Goal: Task Accomplishment & Management: Complete application form

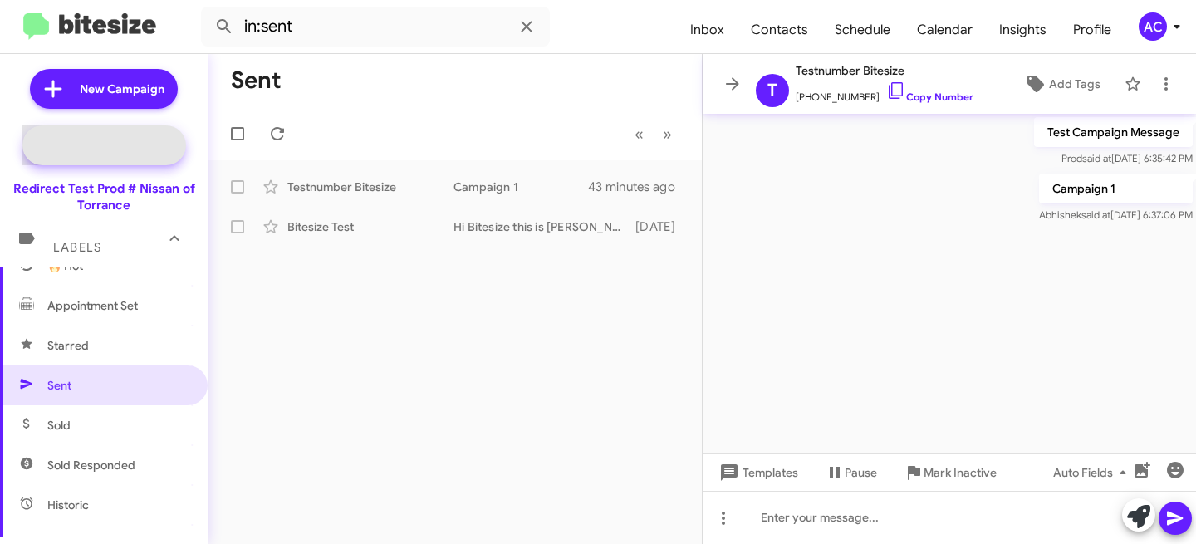
click at [105, 146] on span "Special Campaign" at bounding box center [122, 145] width 101 height 17
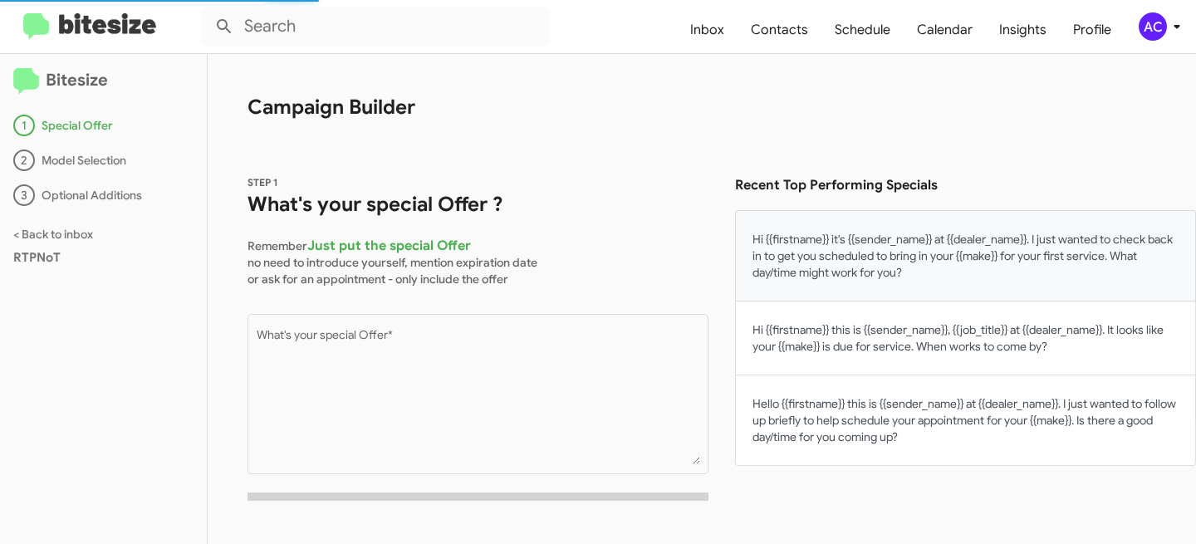
click at [863, 257] on button "Hi {{firstname}} it's {{sender_name}} at {{dealer_name}}. I just wanted to chec…" at bounding box center [965, 255] width 461 height 91
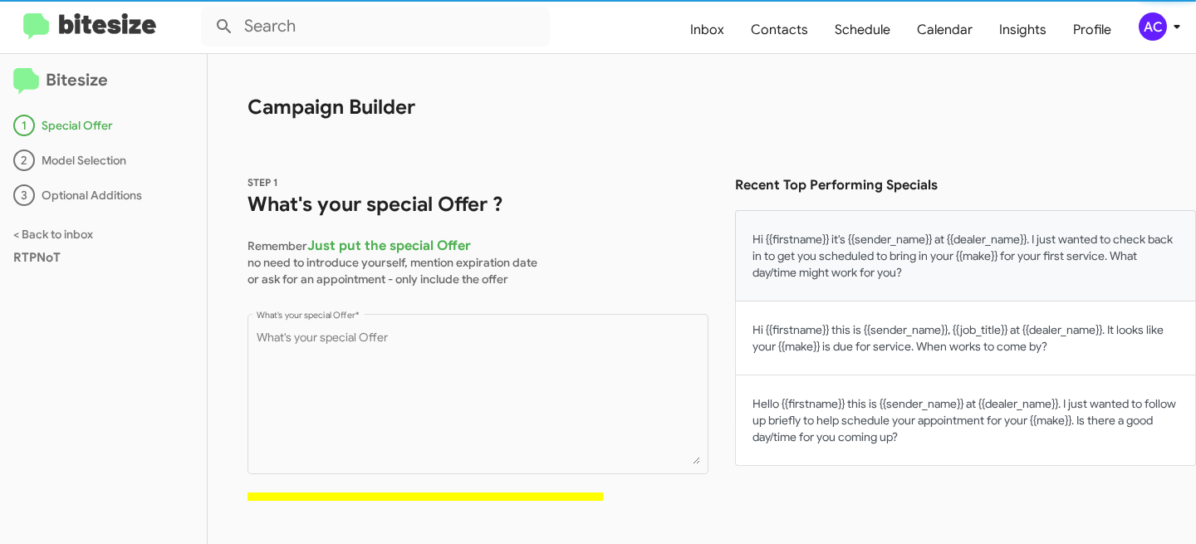
type textarea "Hi {{firstname}} it's {{sender_name}} at {{dealer_name}}. I just wanted to chec…"
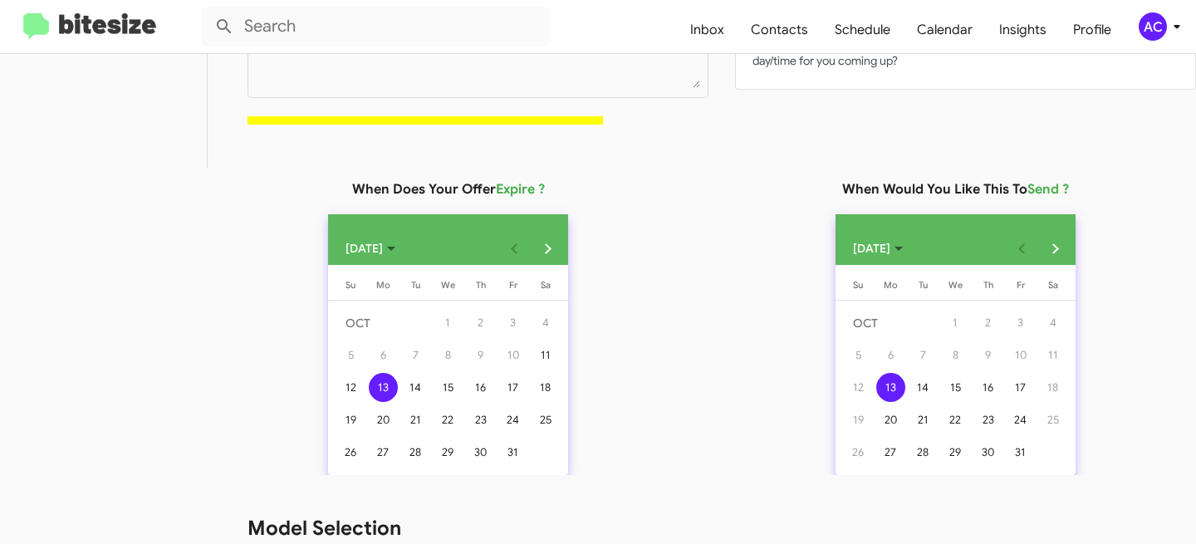
scroll to position [543, 0]
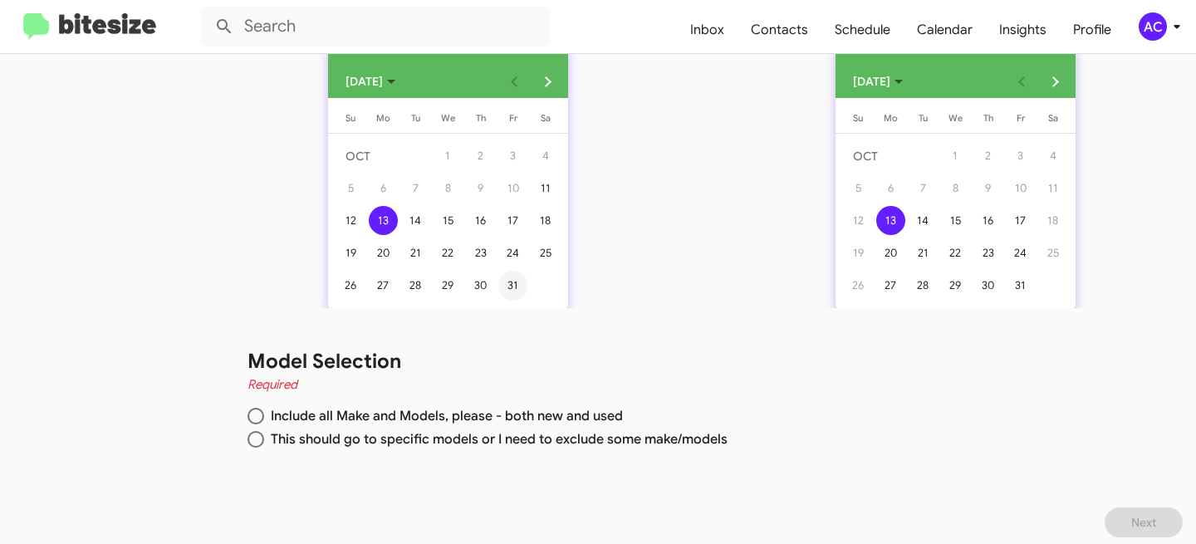
click at [505, 284] on div "31" at bounding box center [512, 285] width 29 height 29
click at [1006, 219] on div "17" at bounding box center [1020, 220] width 29 height 29
click at [356, 415] on span "Include all Make and Models, please - both new and used" at bounding box center [443, 416] width 359 height 17
click at [264, 415] on input "Include all Make and Models, please - both new and used" at bounding box center [256, 416] width 17 height 17
radio input "true"
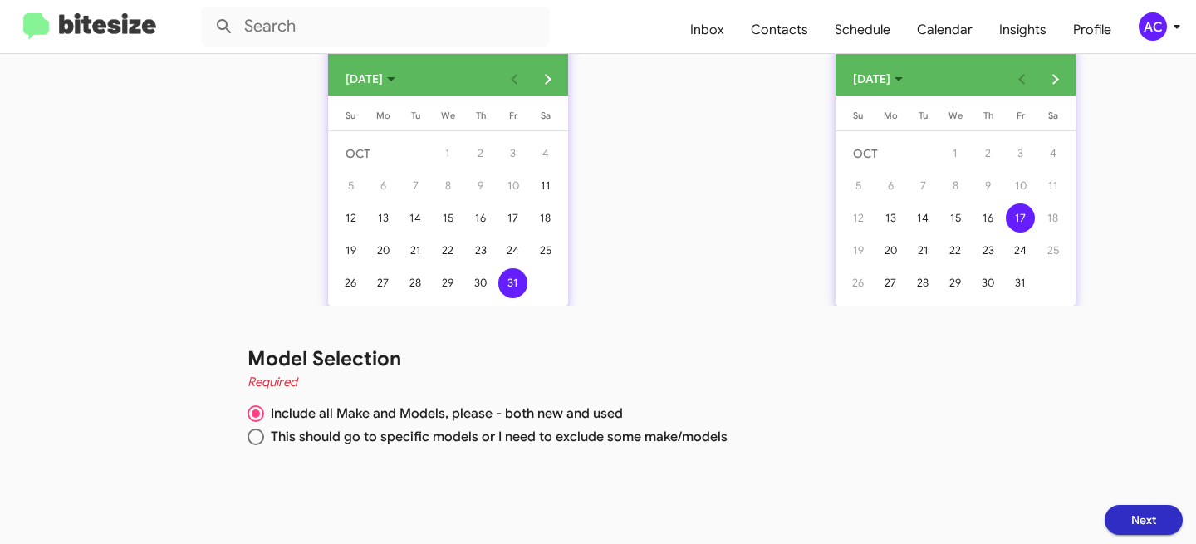
scroll to position [547, 0]
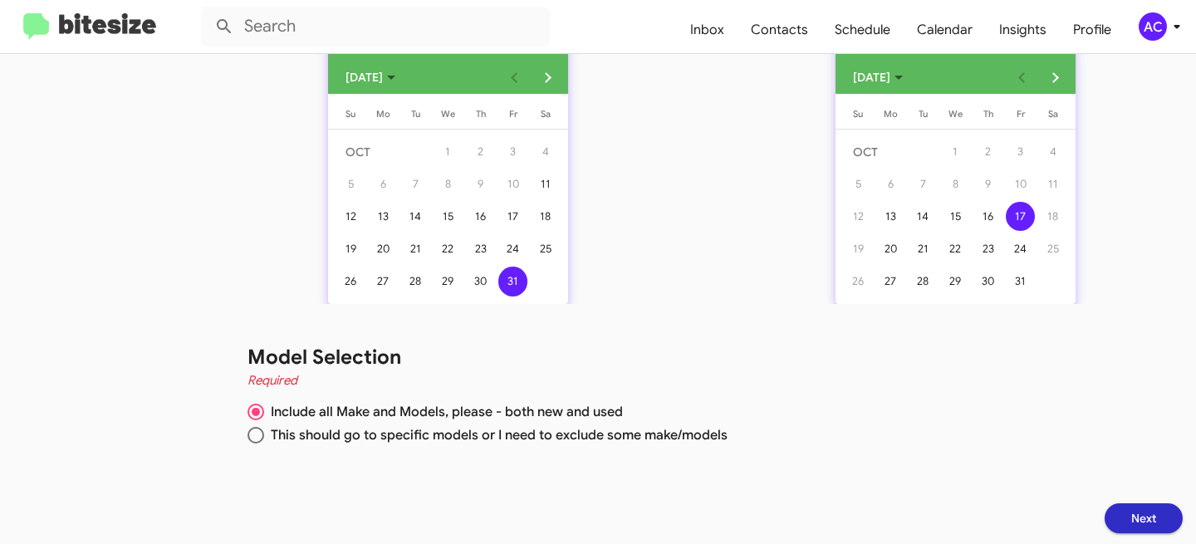
click at [1146, 516] on button "Next" at bounding box center [1144, 518] width 78 height 30
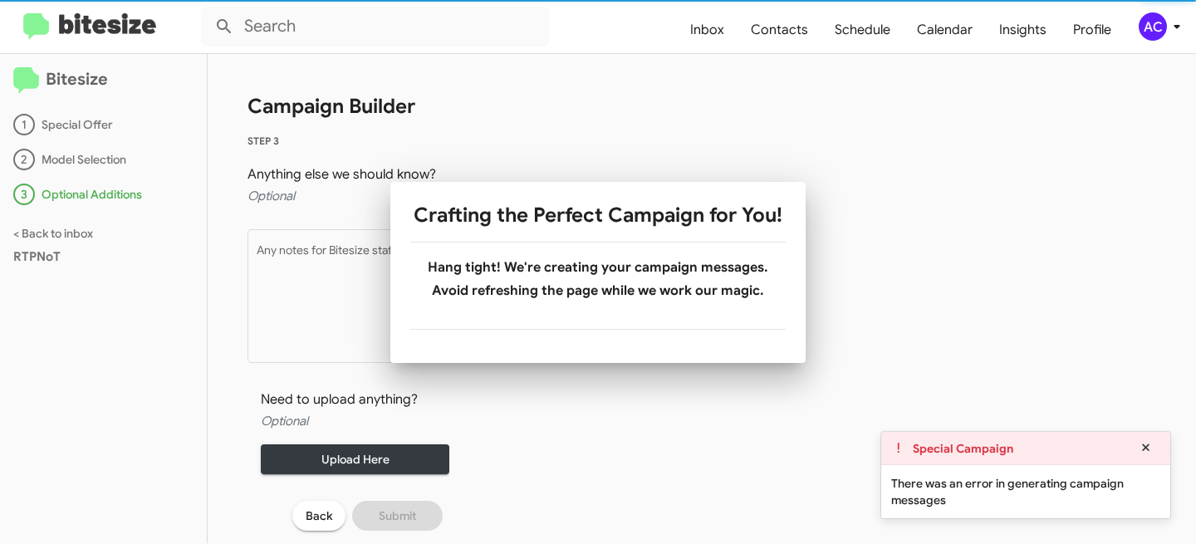
scroll to position [1, 0]
